Goal: Use online tool/utility: Utilize a website feature to perform a specific function

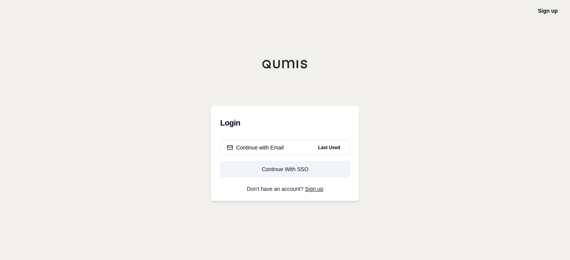
click at [307, 168] on div "Continue With SSO" at bounding box center [285, 169] width 116 height 8
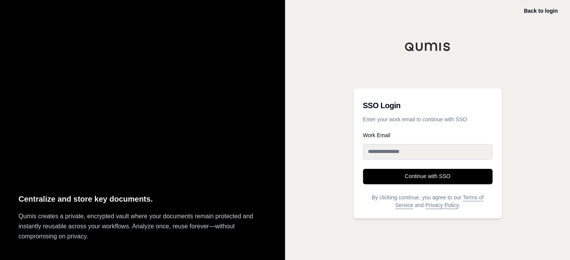
click at [432, 146] on input "Work Email" at bounding box center [428, 151] width 130 height 15
type input "**********"
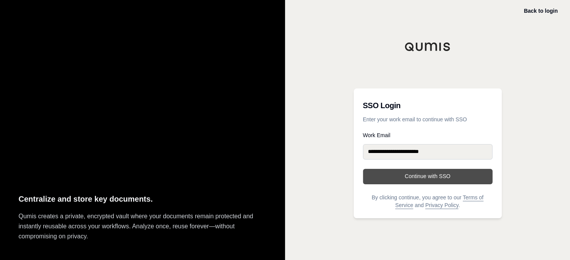
click at [429, 172] on button "Continue with SSO" at bounding box center [428, 176] width 130 height 15
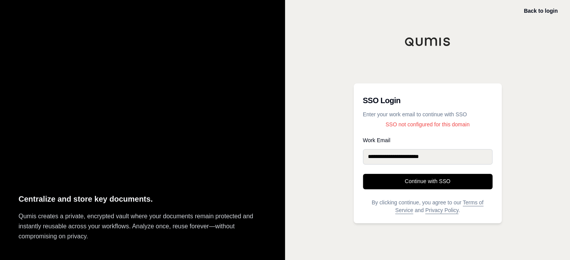
click at [450, 155] on input "**********" at bounding box center [428, 156] width 130 height 15
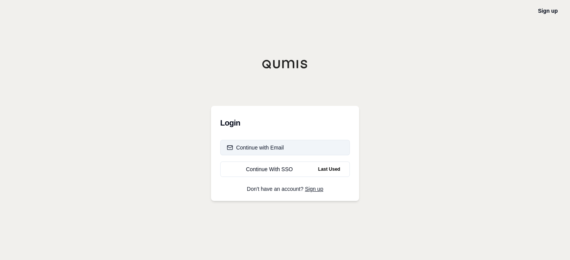
click at [287, 146] on button "Continue with Email" at bounding box center [285, 147] width 130 height 15
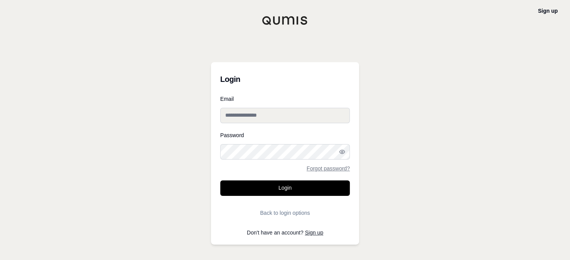
type input "**********"
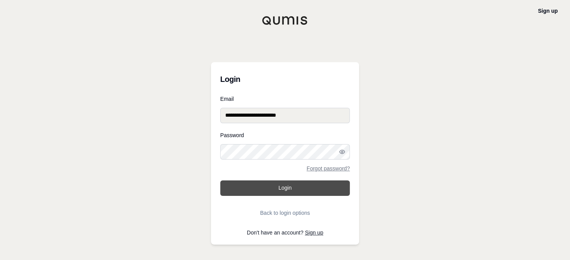
click at [292, 184] on button "Login" at bounding box center [285, 187] width 130 height 15
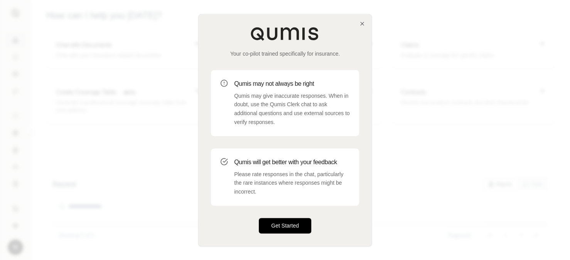
click at [287, 224] on button "Get Started" at bounding box center [285, 225] width 52 height 15
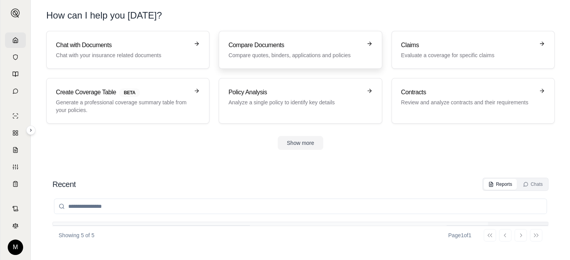
click at [330, 48] on h3 "Compare Documents" at bounding box center [294, 45] width 133 height 9
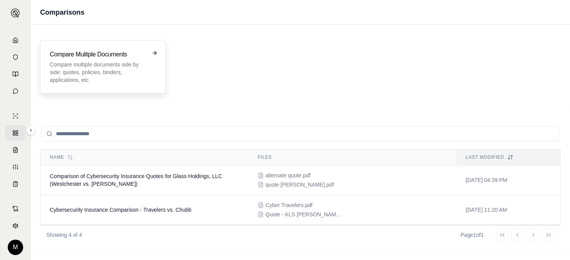
click at [144, 57] on h3 "Compare Mulitple Documents" at bounding box center [98, 54] width 96 height 9
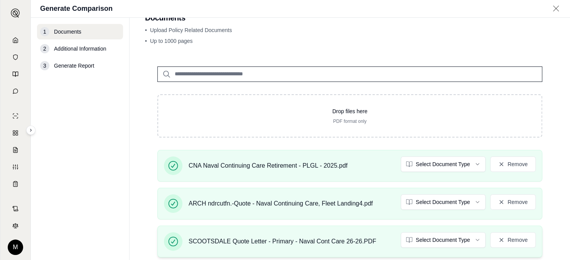
scroll to position [20, 0]
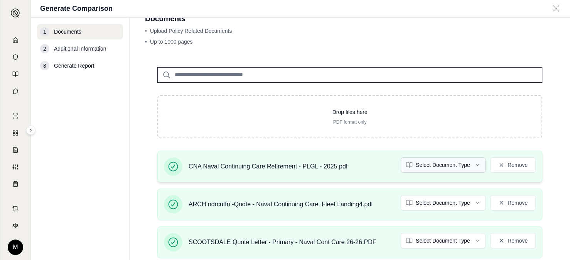
click at [476, 163] on html "M Generate Comparison 1 Documents 2 Additional Information 3 Generate Report Do…" at bounding box center [285, 130] width 570 height 260
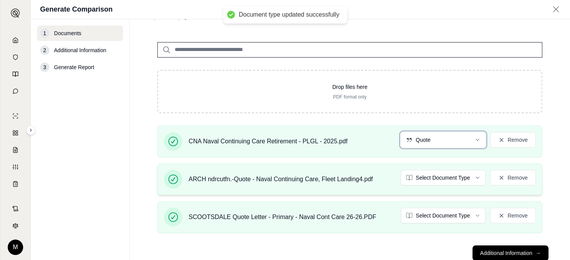
scroll to position [59, 0]
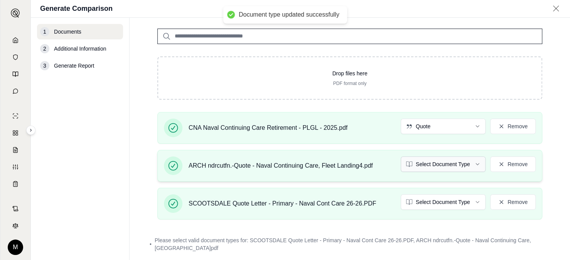
click at [478, 166] on html "Document type updated successfully M Generate Comparison 1 Documents 2 Addition…" at bounding box center [285, 130] width 570 height 260
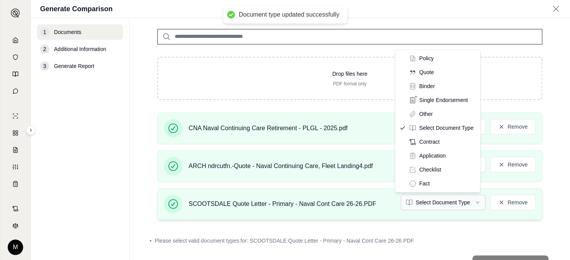
click at [472, 202] on html "Document type updated successfully M Generate Comparison 1 Documents 2 Addition…" at bounding box center [285, 130] width 570 height 260
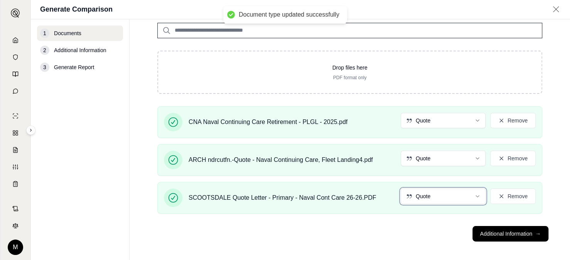
scroll to position [68, 0]
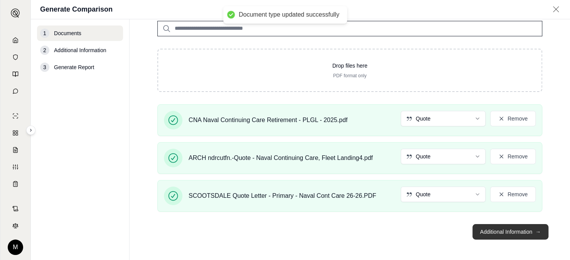
click at [509, 230] on button "Additional Information →" at bounding box center [511, 231] width 76 height 15
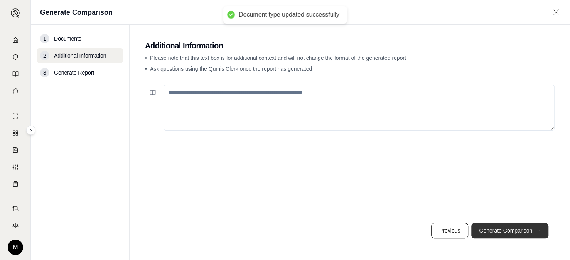
scroll to position [0, 0]
click at [507, 230] on button "Generate Comparison →" at bounding box center [509, 230] width 77 height 15
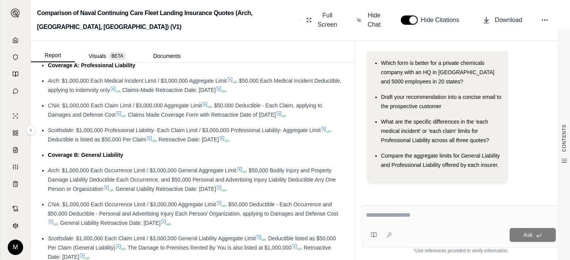
scroll to position [926, 0]
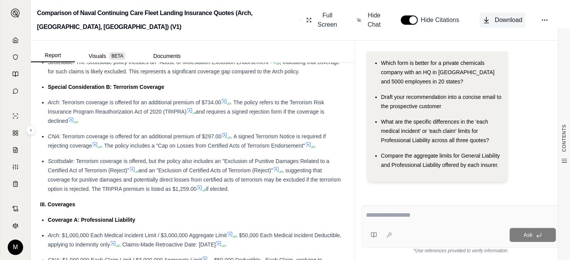
click at [506, 20] on span "Download" at bounding box center [508, 19] width 27 height 9
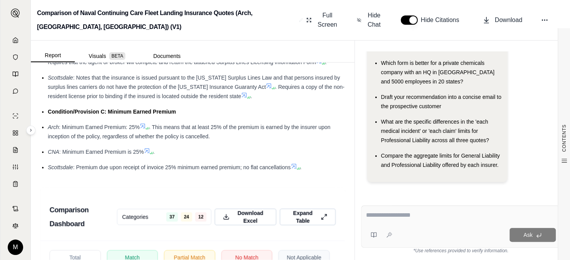
scroll to position [1817, 0]
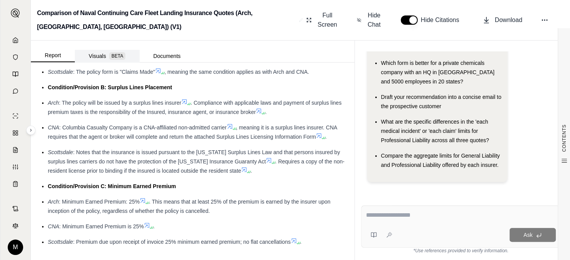
click at [104, 55] on button "Visuals BETA" at bounding box center [107, 56] width 64 height 12
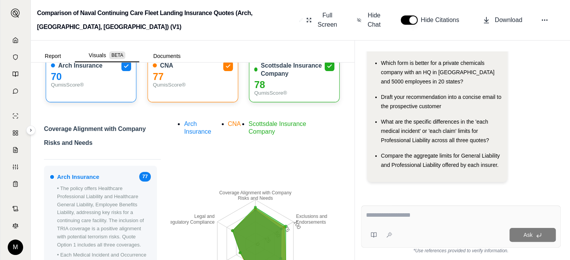
scroll to position [39, 0]
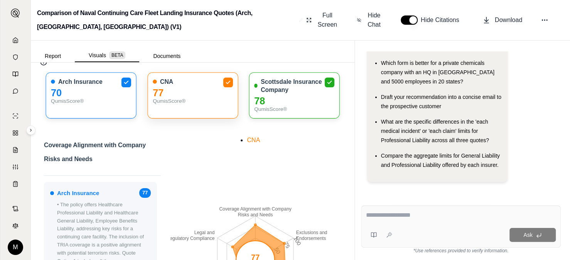
click at [197, 104] on div "QumisScore®" at bounding box center [193, 101] width 80 height 8
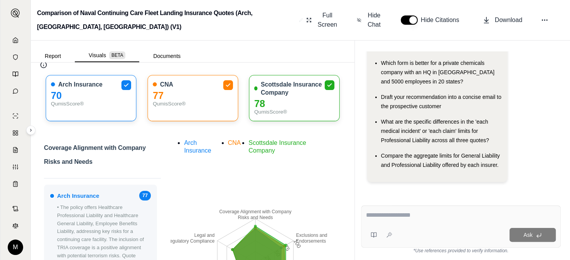
scroll to position [0, 0]
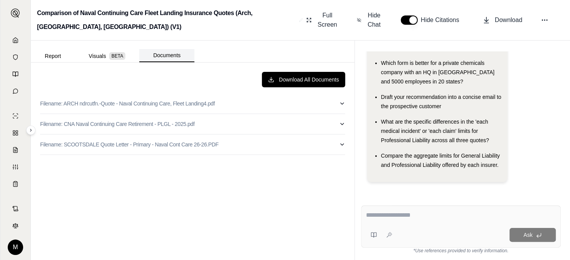
click at [164, 54] on button "Documents" at bounding box center [166, 55] width 55 height 13
click at [115, 52] on span "BETA" at bounding box center [117, 56] width 16 height 8
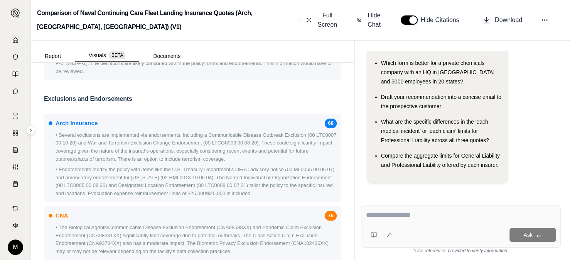
scroll to position [644, 0]
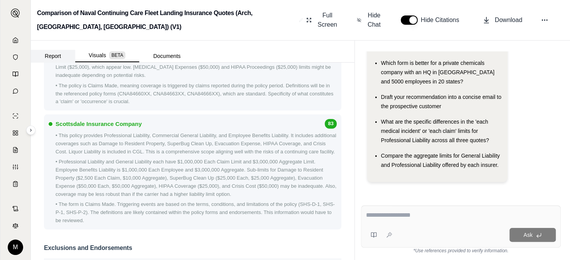
click at [51, 56] on button "Report" at bounding box center [53, 56] width 44 height 12
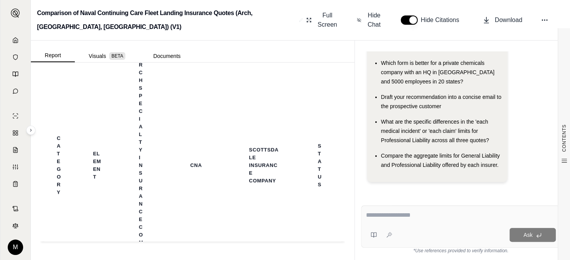
scroll to position [1967, 0]
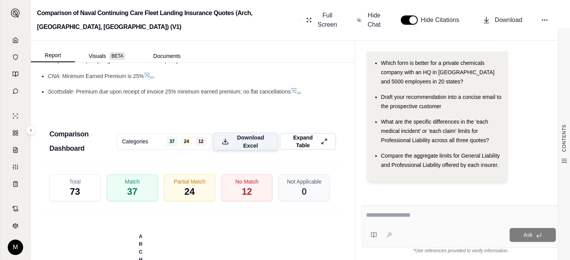
click at [249, 149] on span "Download Excel" at bounding box center [250, 141] width 37 height 16
